Goal: Transaction & Acquisition: Purchase product/service

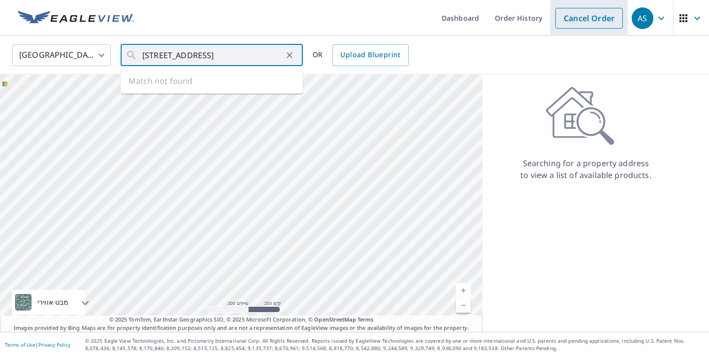
type input "[STREET_ADDRESS]"
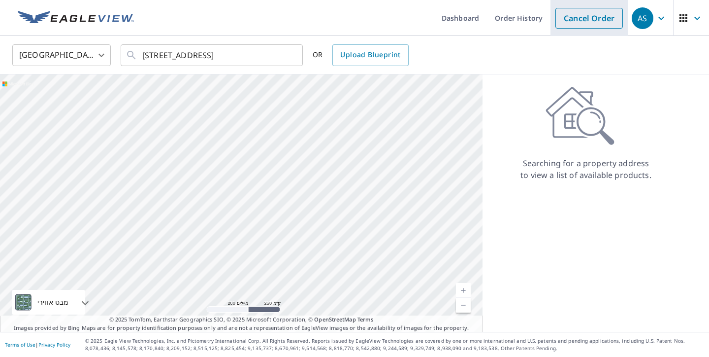
click at [598, 21] on link "Cancel Order" at bounding box center [589, 18] width 67 height 21
click at [598, 21] on link "Order" at bounding box center [603, 18] width 40 height 21
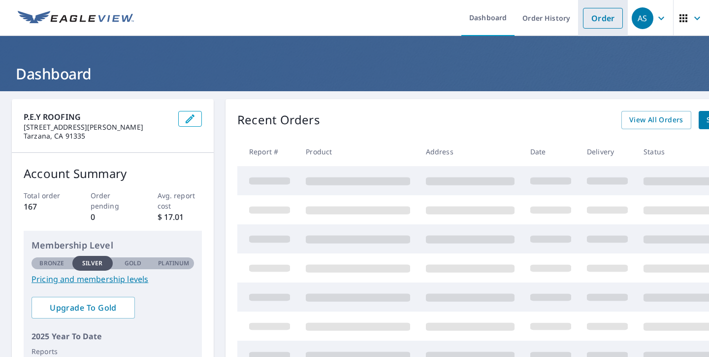
click at [612, 19] on link "Order" at bounding box center [603, 18] width 40 height 21
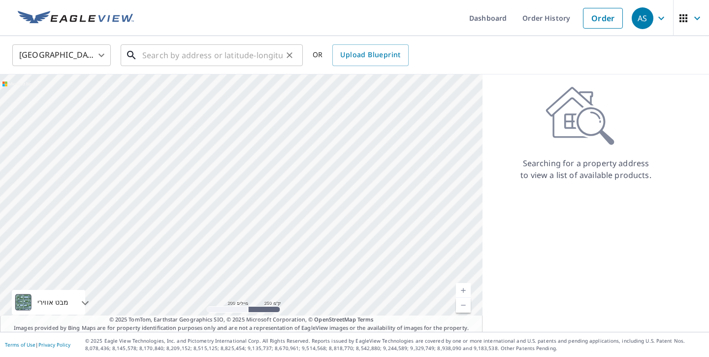
click at [246, 50] on input "text" at bounding box center [212, 55] width 140 height 28
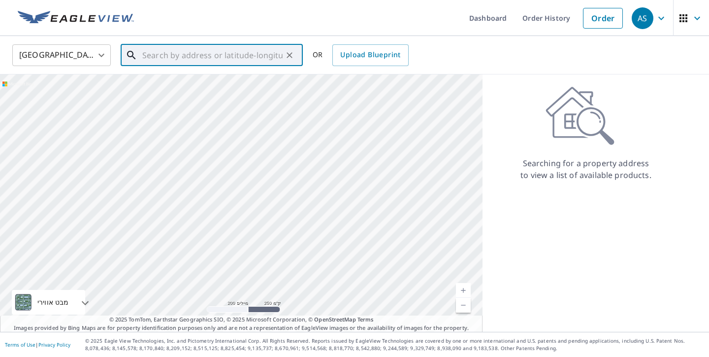
paste input "PMT25-06146"
type input "PMT25-06146"
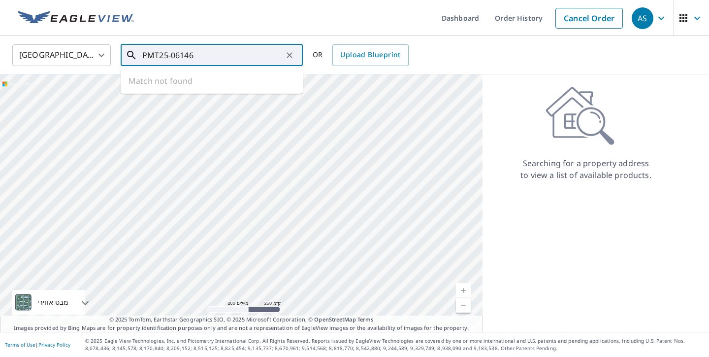
click at [220, 55] on input "PMT25-06146" at bounding box center [212, 55] width 140 height 28
click at [220, 54] on input "PMT25-06146" at bounding box center [212, 55] width 140 height 28
click at [168, 64] on input "text" at bounding box center [212, 55] width 140 height 28
click at [203, 95] on p "Victorville, CA 92392" at bounding box center [217, 95] width 155 height 10
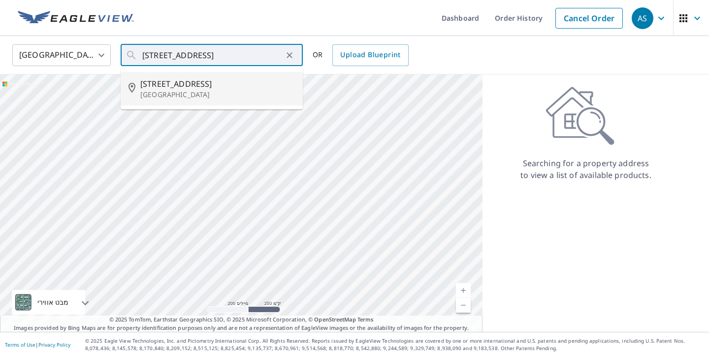
type input "13858 Chestnut St Victorville, CA 92392"
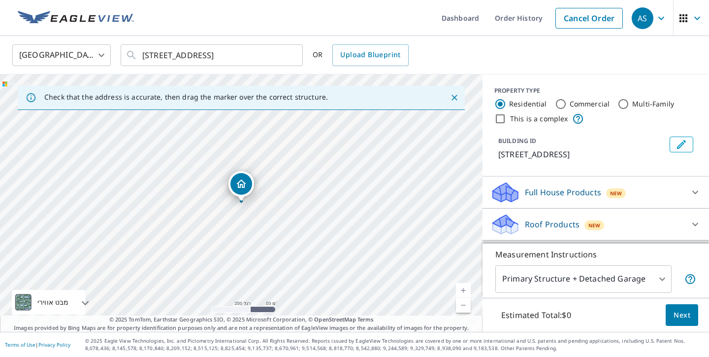
click at [465, 289] on link "רמה נוכחית 17, הגדלת התצוגה" at bounding box center [463, 290] width 15 height 15
click at [465, 289] on link "רמה נוכחית 17.925037942318777, הגדלת התצוגה" at bounding box center [463, 290] width 15 height 15
click at [465, 289] on link "רמה נוכחית 18.679768272487134, הגדלת התצוגה לא זמין" at bounding box center [463, 290] width 15 height 15
click at [465, 289] on link "רמה נוכחית 20, הגדלת התצוגה לא זמין" at bounding box center [463, 290] width 15 height 15
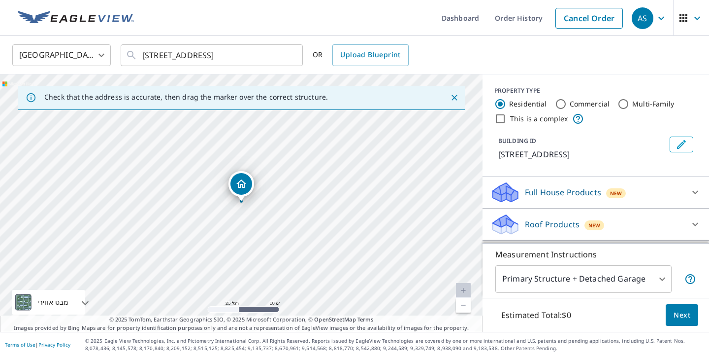
click at [677, 166] on div "PROPERTY TYPE Residential Commercial Multi-Family This is a complex BUILDING ID…" at bounding box center [596, 125] width 227 height 102
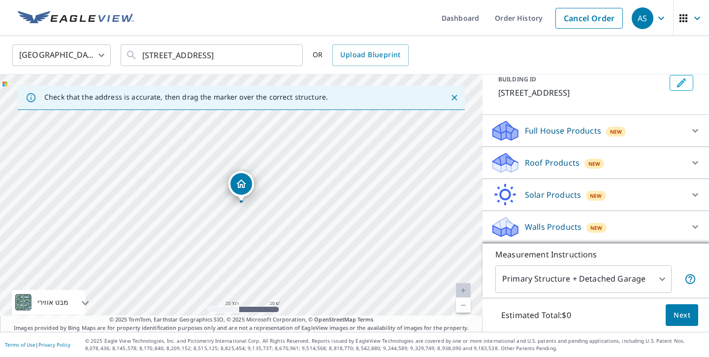
click at [608, 166] on div "Roof Products New" at bounding box center [587, 162] width 193 height 23
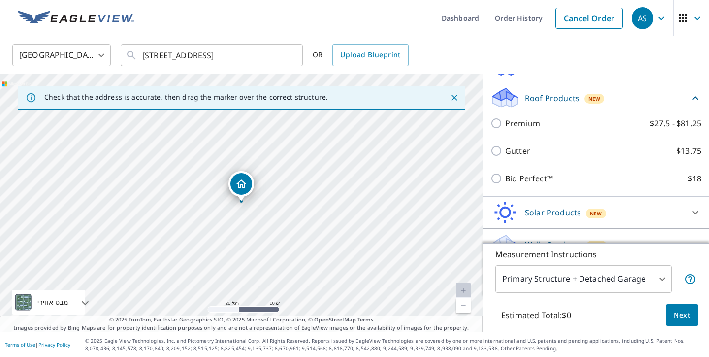
scroll to position [148, 0]
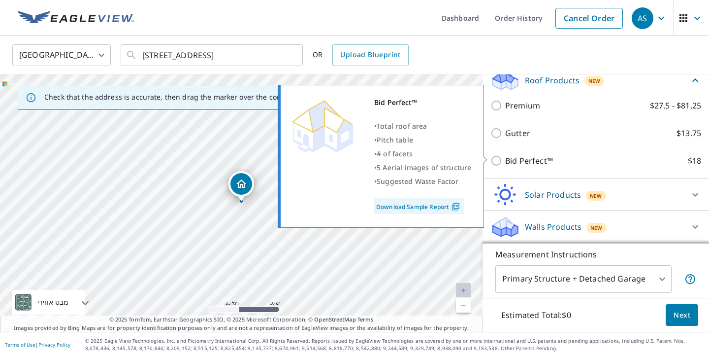
click at [497, 157] on input "Bid Perfect™ $18" at bounding box center [498, 161] width 15 height 12
checkbox input "true"
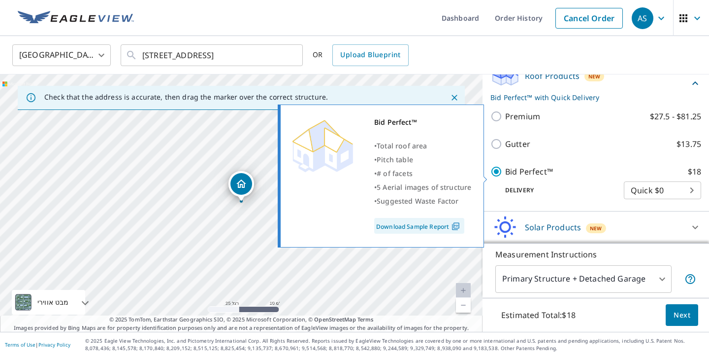
scroll to position [144, 0]
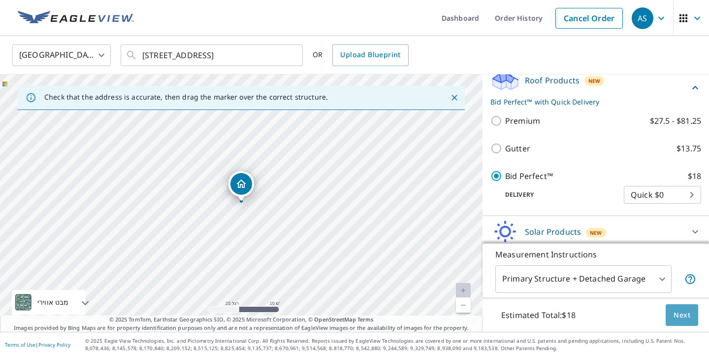
click at [675, 317] on span "Next" at bounding box center [682, 315] width 17 height 12
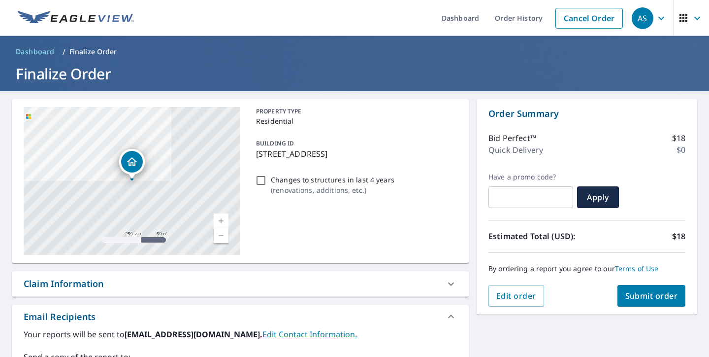
click at [265, 179] on input "Changes to structures in last 4 years ( renovations, additions, etc. )" at bounding box center [261, 180] width 12 height 12
checkbox input "true"
click at [670, 291] on span "Submit order" at bounding box center [652, 295] width 53 height 11
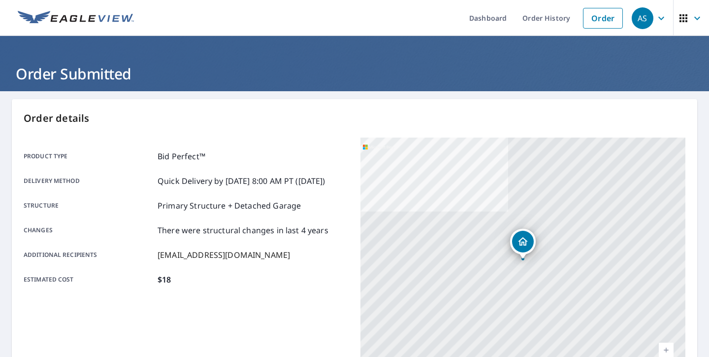
click at [696, 236] on div "Order details Product type Bid Perfect™ Delivery method Quick Delivery by 10/10…" at bounding box center [355, 323] width 686 height 448
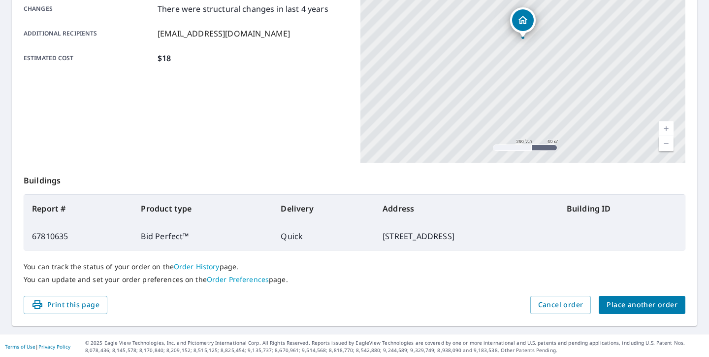
scroll to position [223, 0]
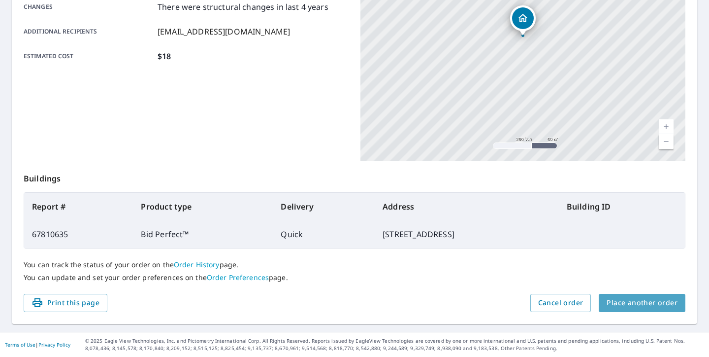
click at [651, 300] on span "Place another order" at bounding box center [642, 303] width 71 height 12
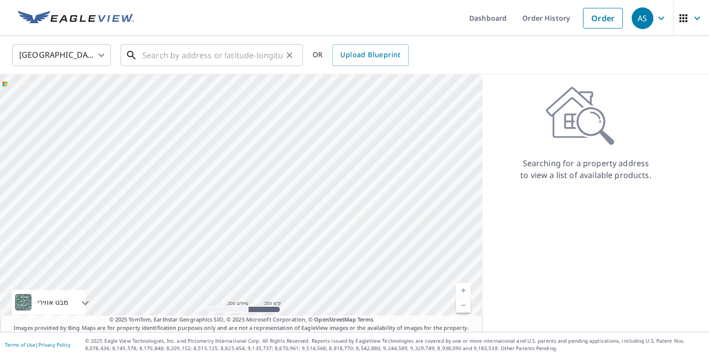
click at [218, 50] on input "text" at bounding box center [212, 55] width 140 height 28
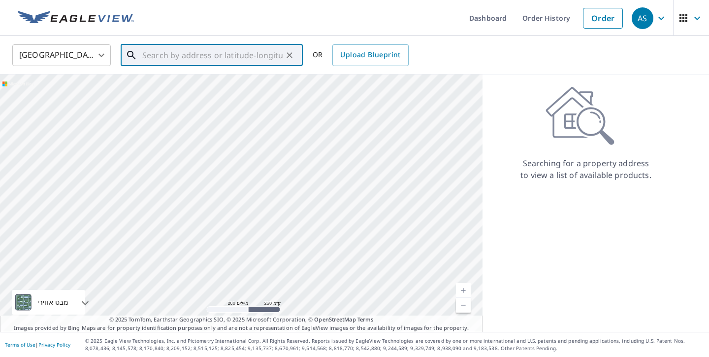
paste input "24724 Starcrest Dr Moreno Valley, Ca 92553"
click at [170, 86] on span "24724 Starcrest Dr" at bounding box center [217, 84] width 155 height 12
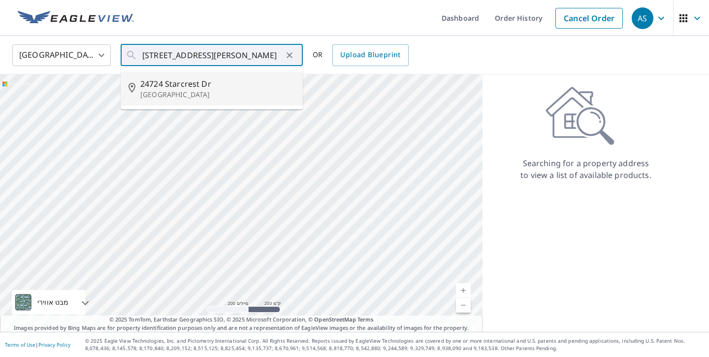
type input "24724 Starcrest Dr Moreno Valley, CA 92553"
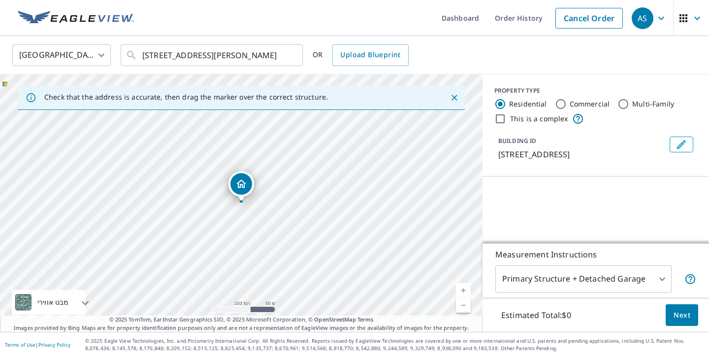
click at [461, 291] on link "רמה נוכחית 17, הגדלת התצוגה" at bounding box center [463, 290] width 15 height 15
click at [461, 291] on link "רמה נוכחית 17.763932641766473, הגדלת התצוגה" at bounding box center [463, 290] width 15 height 15
click at [461, 291] on link "רמה נוכחית 18.505098723584872, הגדלת התצוגה לא זמין" at bounding box center [463, 290] width 15 height 15
click at [461, 291] on link "רמה נוכחית 20, הגדלת התצוגה לא זמין" at bounding box center [463, 290] width 15 height 15
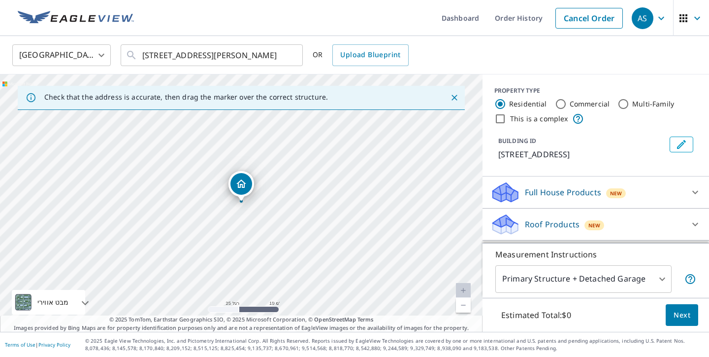
click at [461, 291] on link "רמה נוכחית 20, הגדלת התצוגה לא זמין" at bounding box center [463, 290] width 15 height 15
click at [658, 160] on p "24724 Starcrest Dr, Moreno Valley, CA, 92553" at bounding box center [581, 154] width 167 height 12
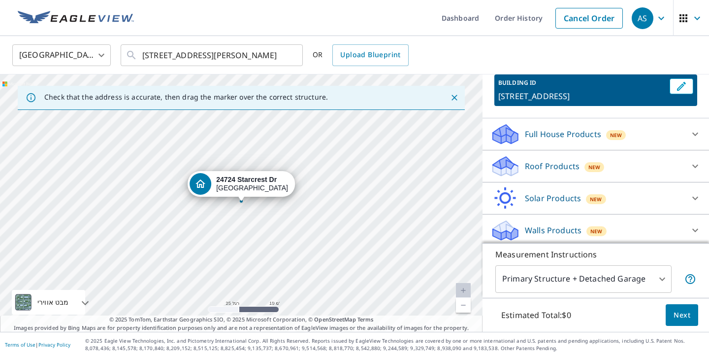
scroll to position [73, 0]
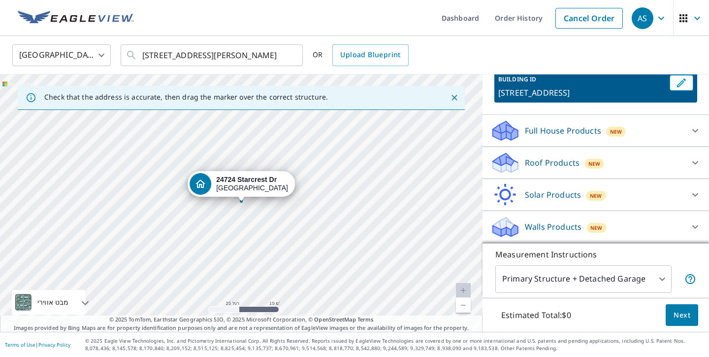
click at [623, 166] on div "Roof Products New" at bounding box center [587, 162] width 193 height 23
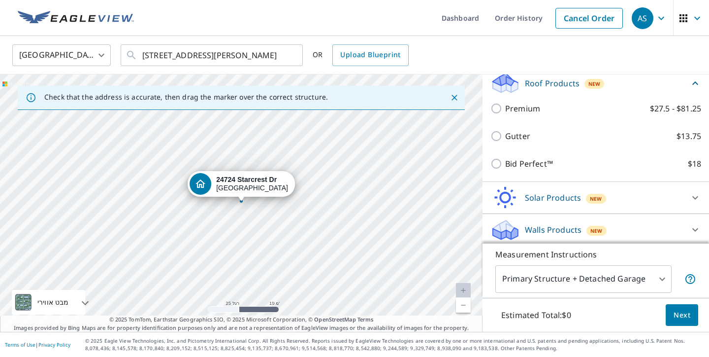
scroll to position [156, 0]
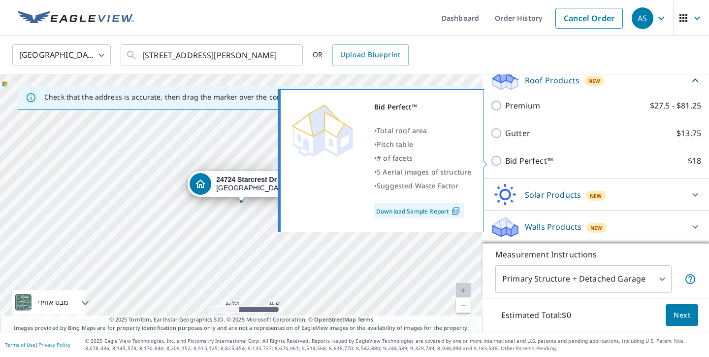
click at [496, 160] on input "Bid Perfect™ $18" at bounding box center [498, 161] width 15 height 12
checkbox input "true"
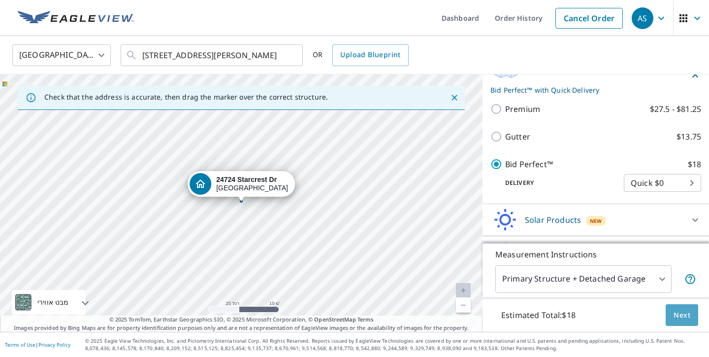
click at [685, 315] on span "Next" at bounding box center [682, 315] width 17 height 12
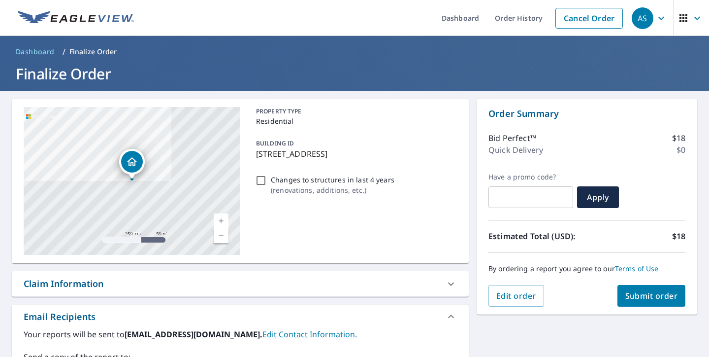
click at [667, 297] on span "Submit order" at bounding box center [652, 295] width 53 height 11
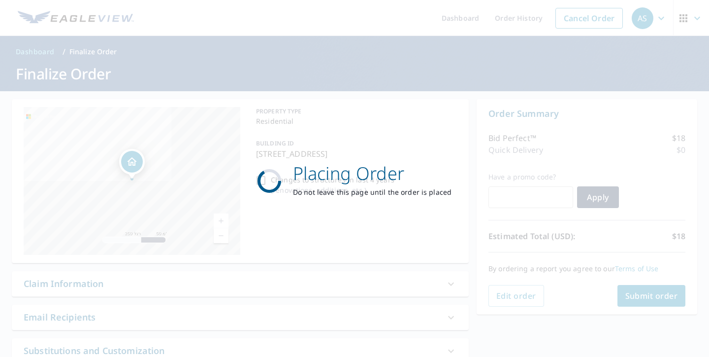
click at [269, 180] on icon at bounding box center [269, 181] width 31 height 31
click at [265, 180] on icon at bounding box center [269, 181] width 33 height 33
click at [265, 180] on icon at bounding box center [270, 181] width 30 height 30
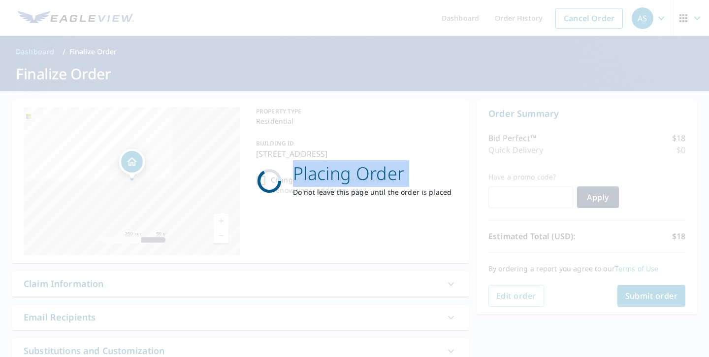
click at [265, 180] on icon at bounding box center [269, 180] width 28 height 28
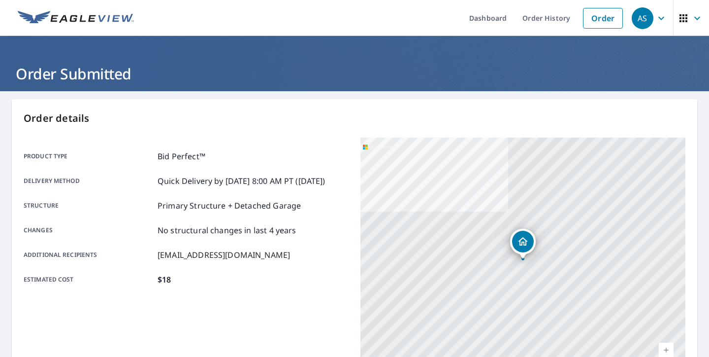
click at [424, 193] on div "24724 Starcrest Dr Moreno Valley, CA 92553" at bounding box center [523, 260] width 325 height 246
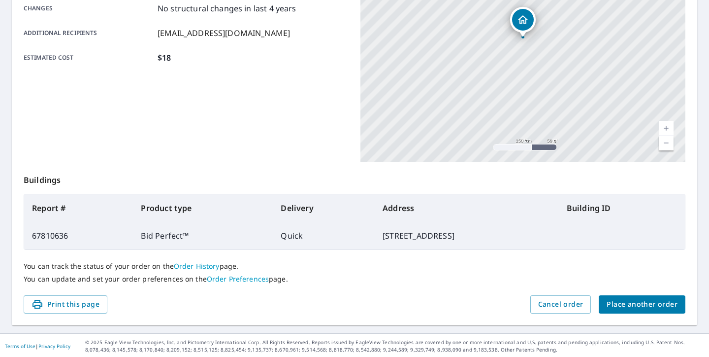
scroll to position [223, 0]
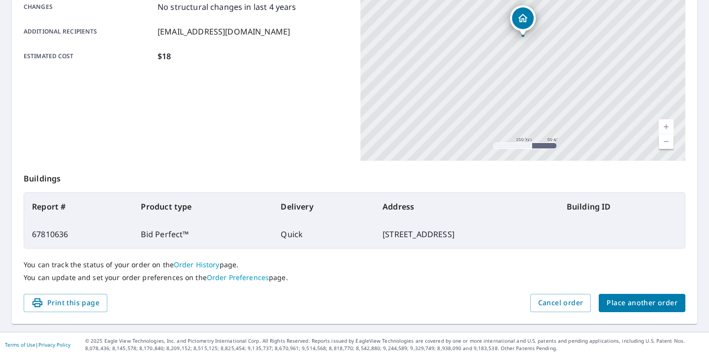
click at [616, 305] on span "Place another order" at bounding box center [642, 303] width 71 height 12
